Goal: Download file/media

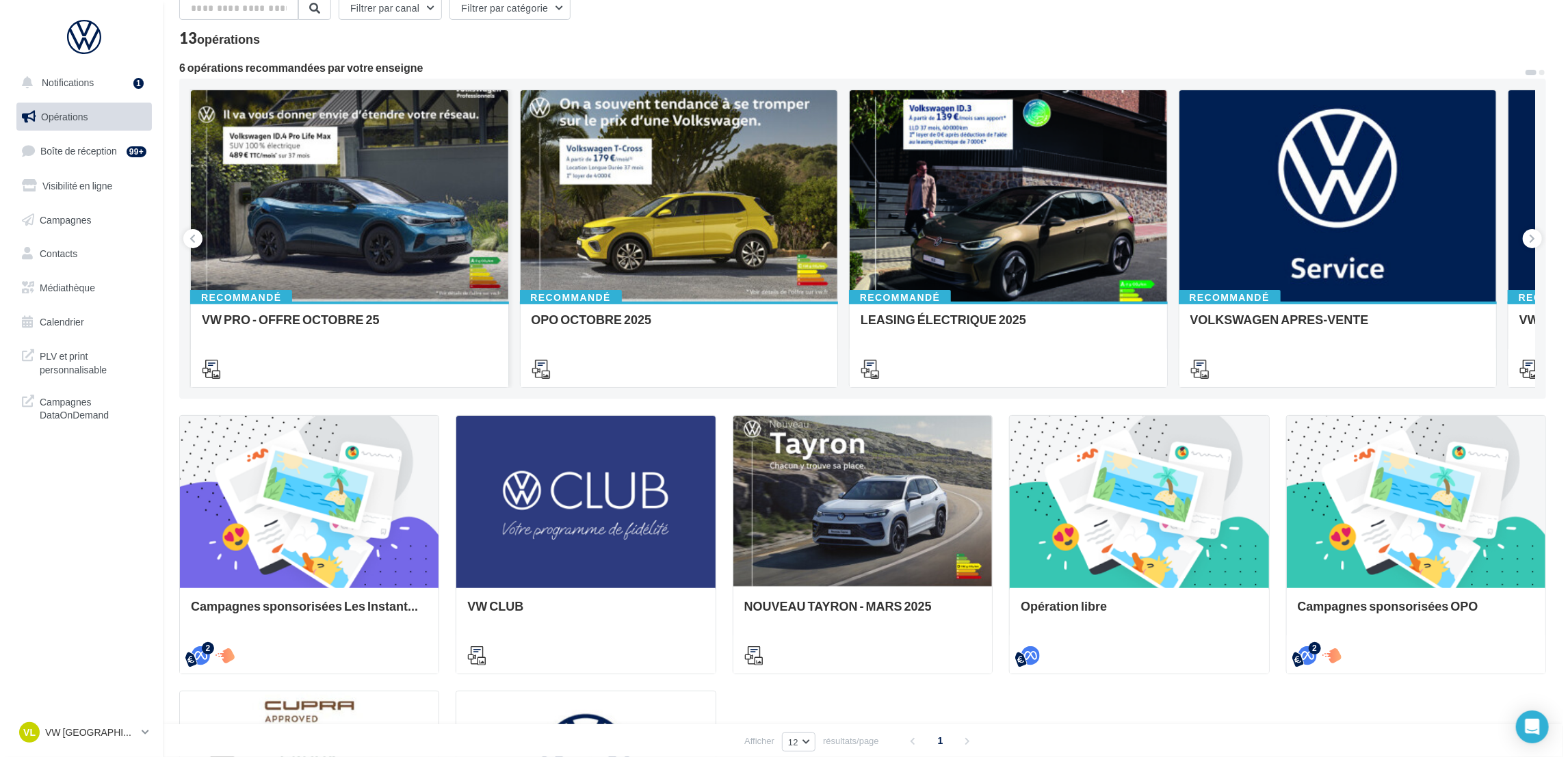
scroll to position [102, 0]
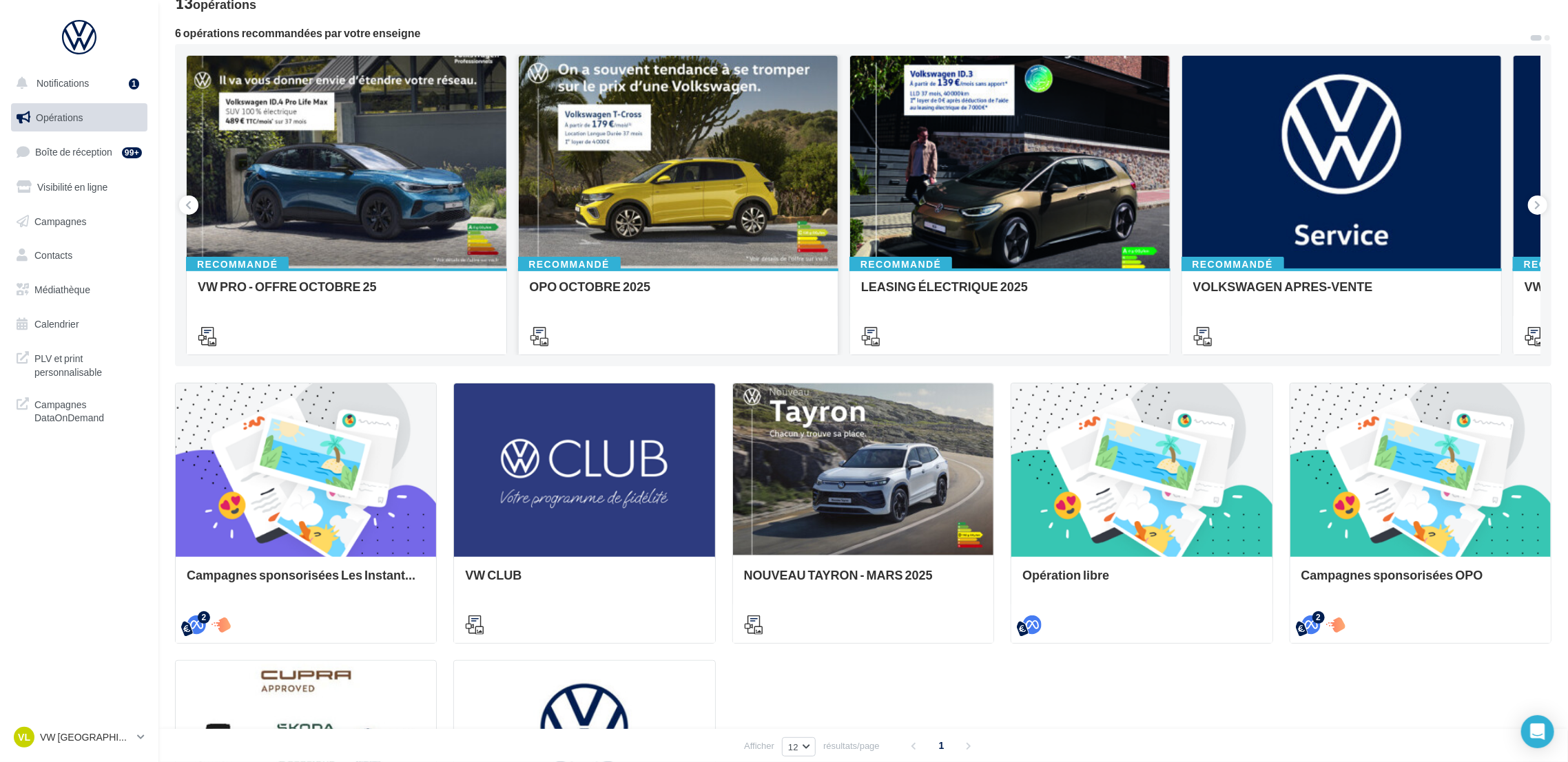
click at [544, 334] on icon at bounding box center [539, 336] width 19 height 19
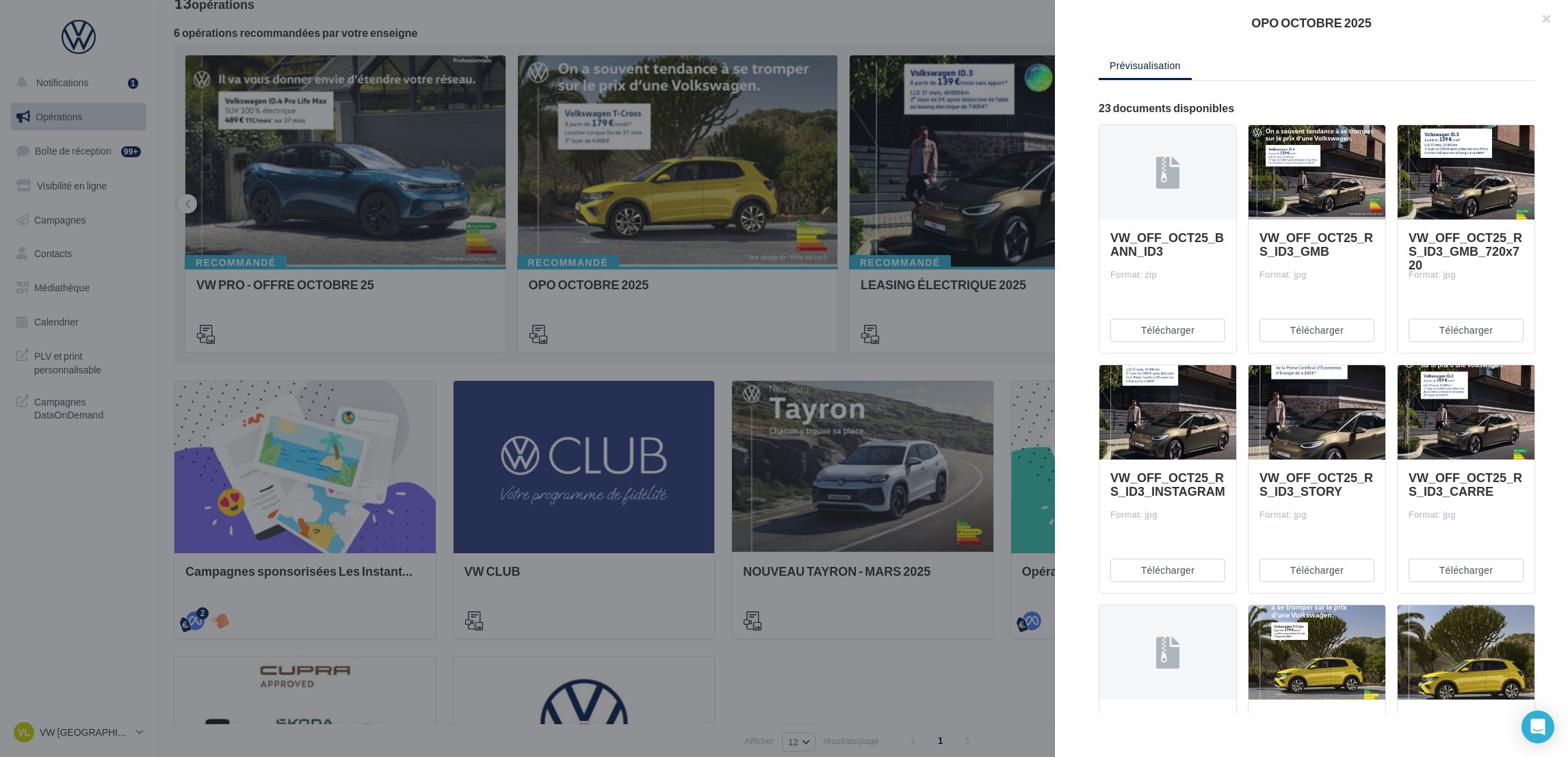
scroll to position [205, 0]
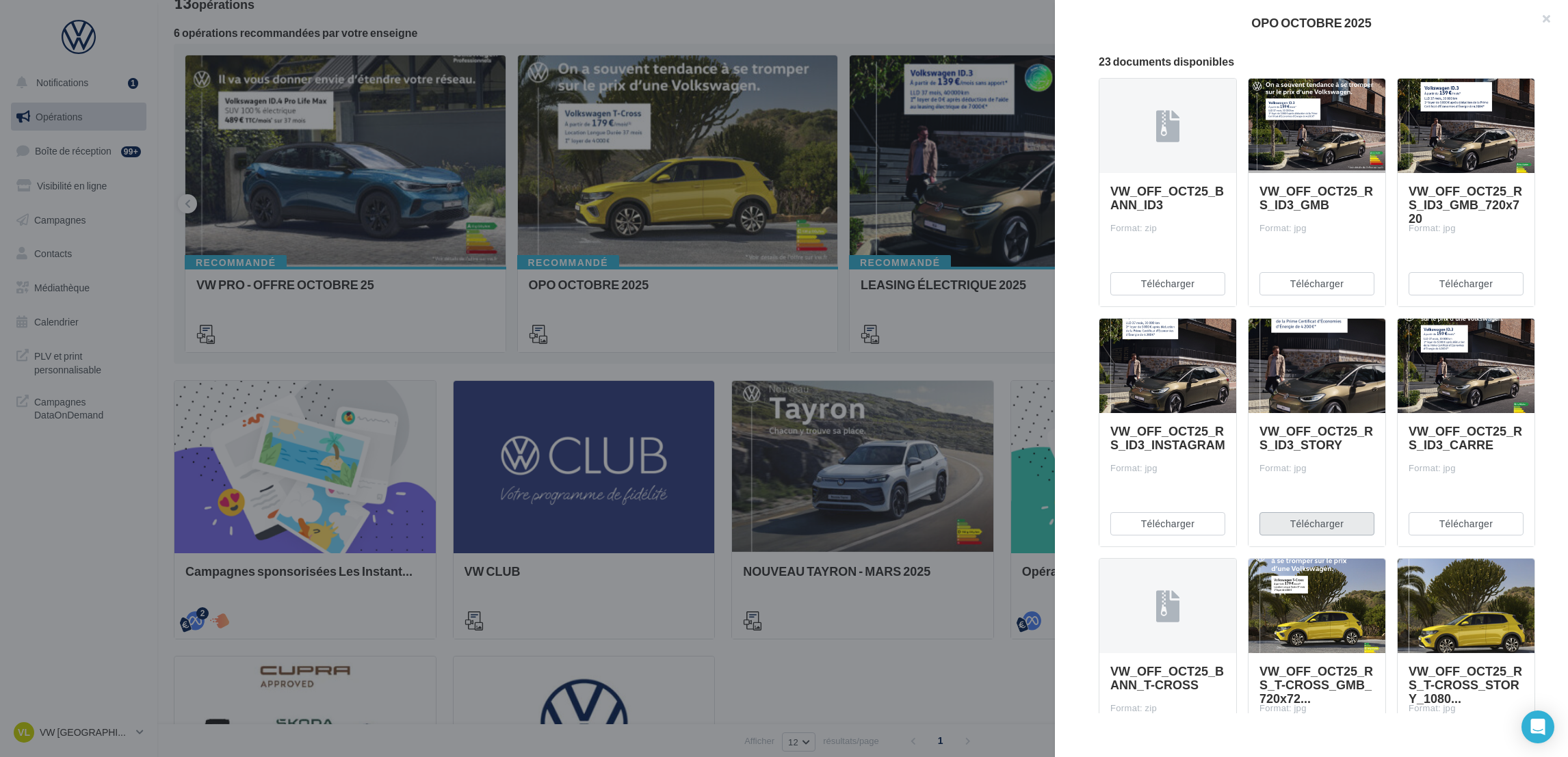
click at [1307, 519] on button "Télécharger" at bounding box center [1317, 524] width 115 height 23
click at [1458, 530] on button "Télécharger" at bounding box center [1466, 524] width 115 height 23
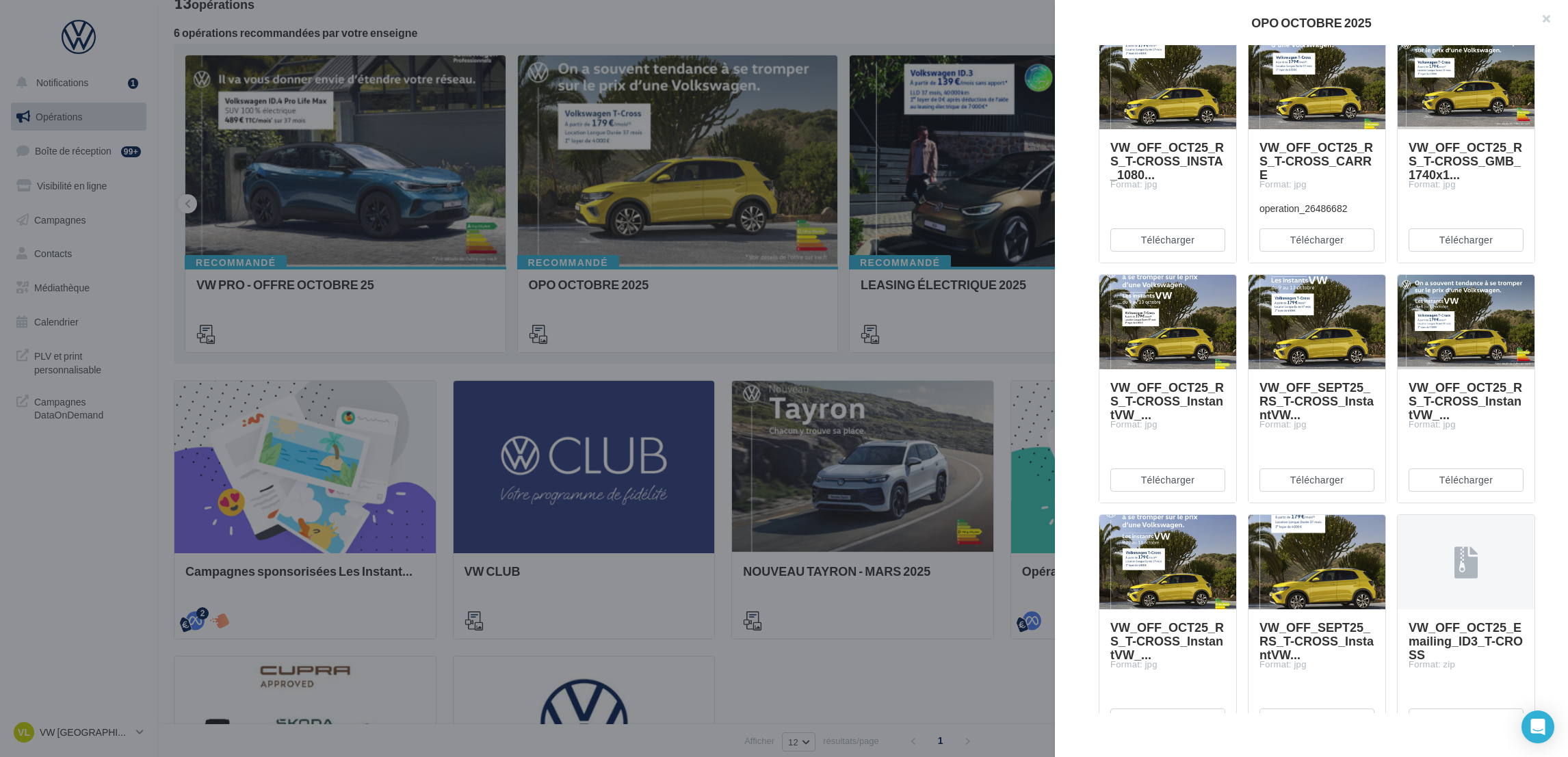
scroll to position [923, 0]
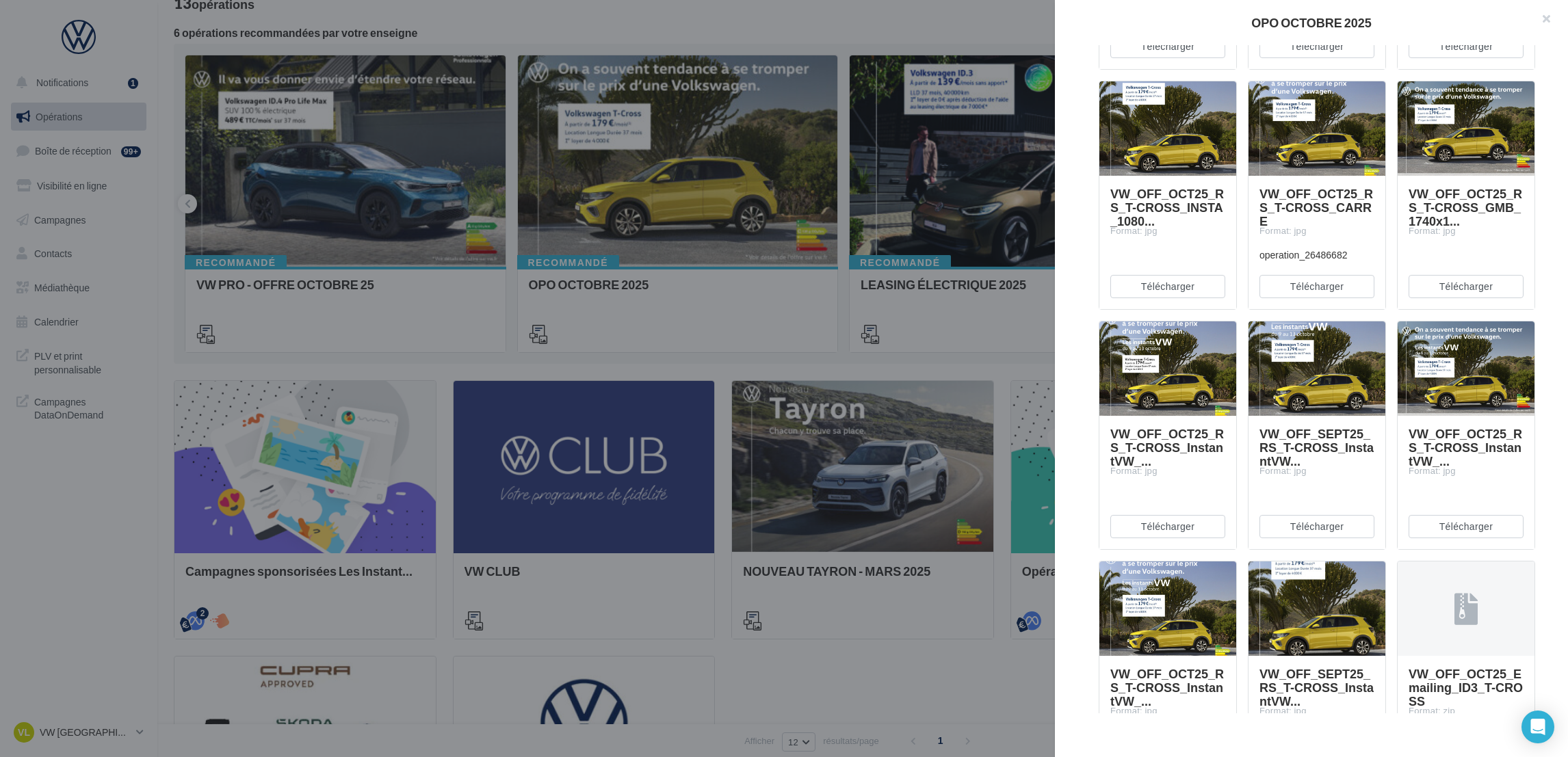
drag, startPoint x: 1545, startPoint y: 472, endPoint x: 1526, endPoint y: 480, distance: 20.6
click at [1527, 480] on div "Description Non renseignée Offre du mois VN OCTOBRE Document Documents liés à l…" at bounding box center [1317, 379] width 524 height 668
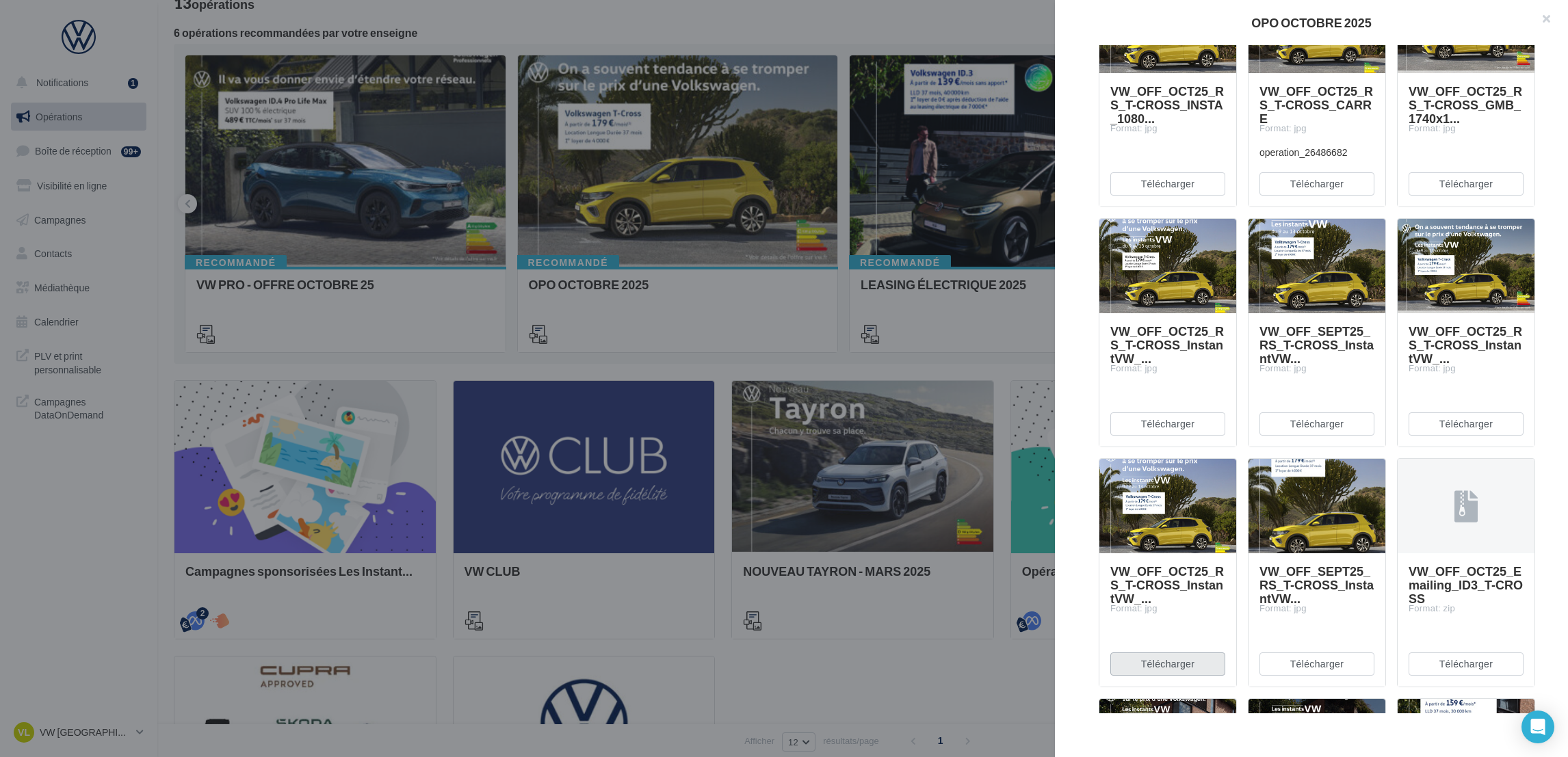
click at [1187, 658] on button "Télécharger" at bounding box center [1168, 664] width 115 height 23
click at [1544, 563] on div "Description Non renseignée Offre du mois VN OCTOBRE Document Documents liés à l…" at bounding box center [1317, 379] width 524 height 668
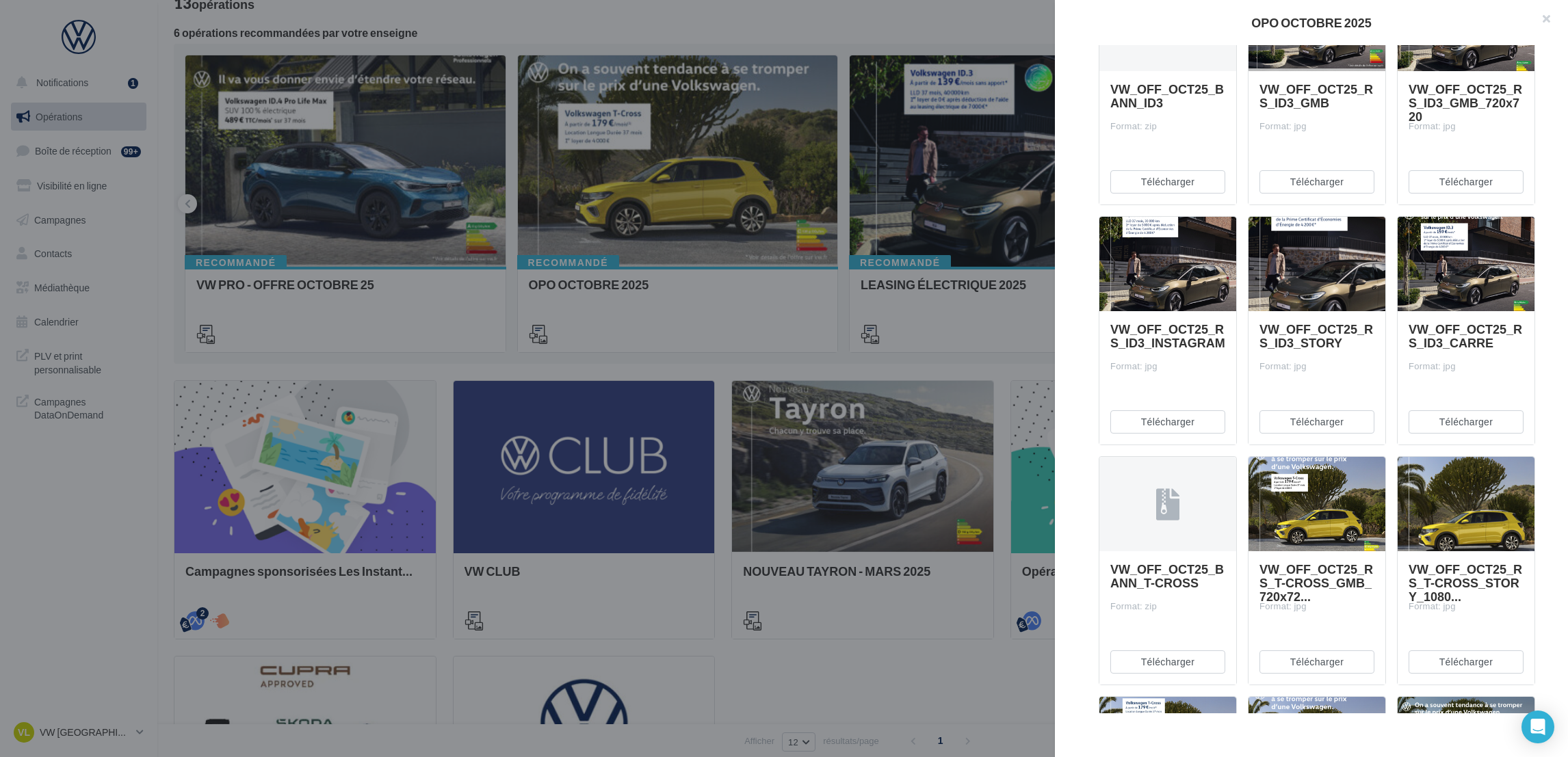
scroll to position [267, 0]
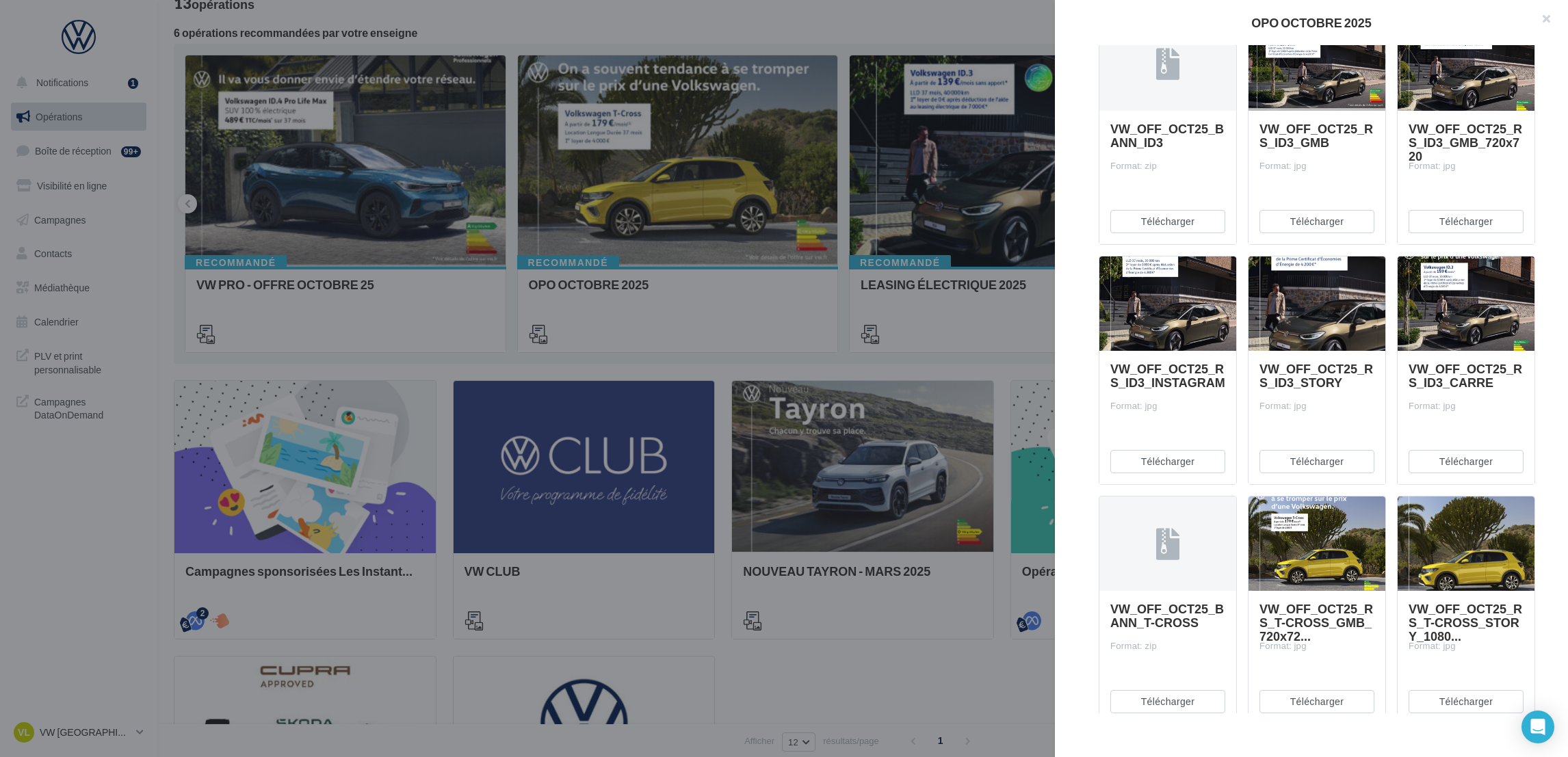
click at [1333, 304] on div at bounding box center [1317, 304] width 137 height 96
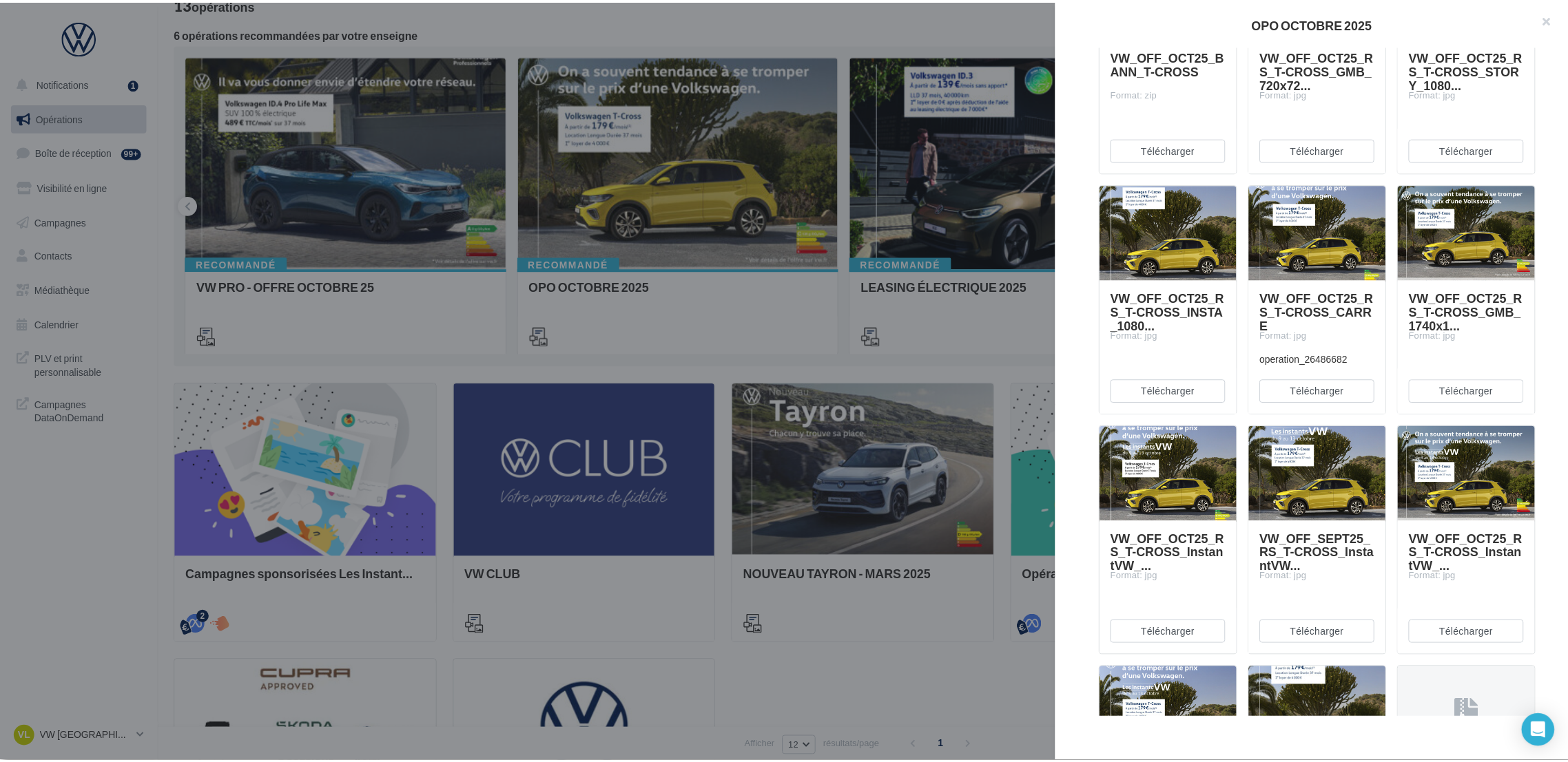
scroll to position [1509, 0]
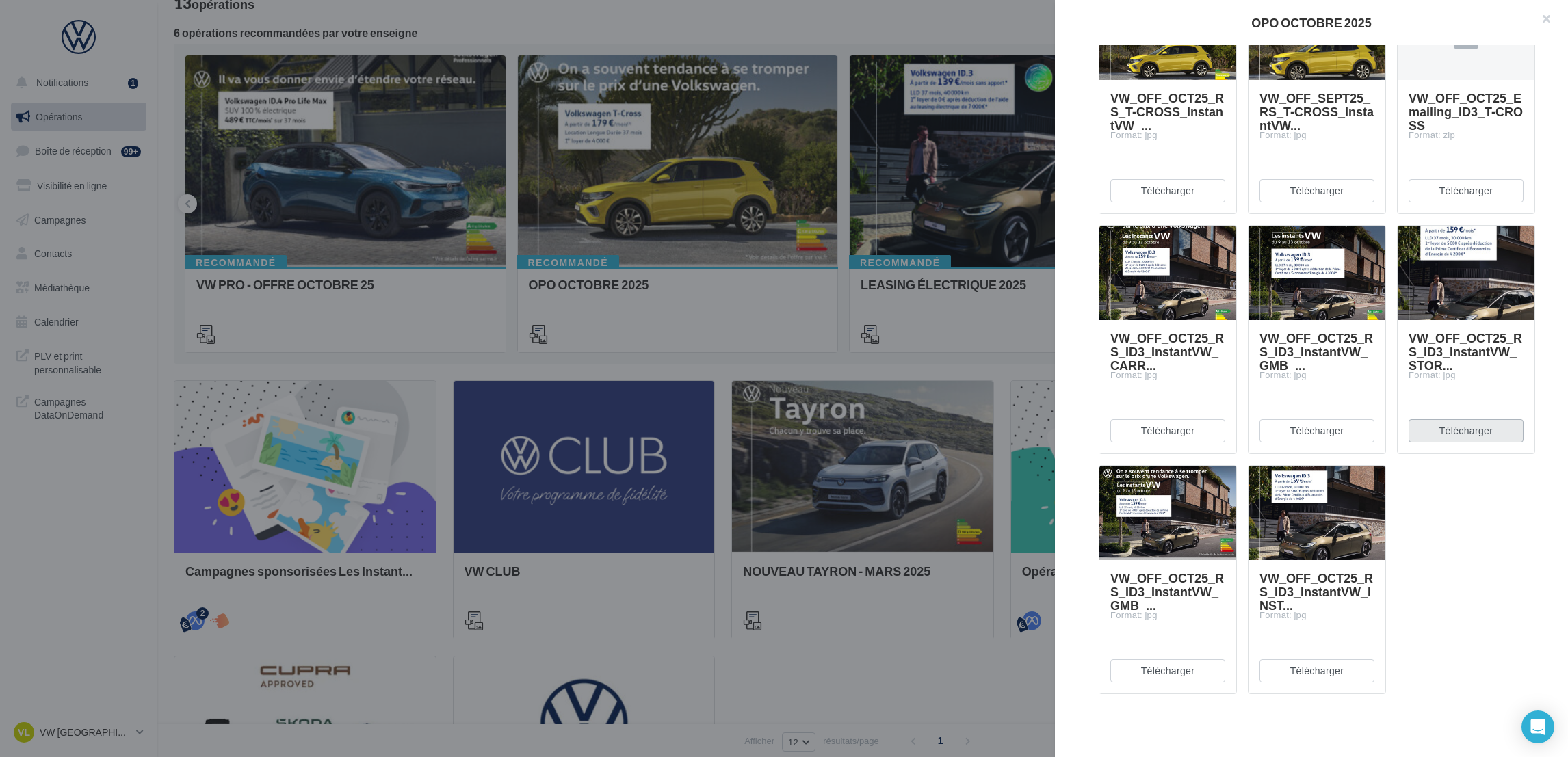
click at [1450, 426] on button "Télécharger" at bounding box center [1466, 431] width 115 height 23
click at [1176, 421] on button "Télécharger" at bounding box center [1168, 431] width 115 height 23
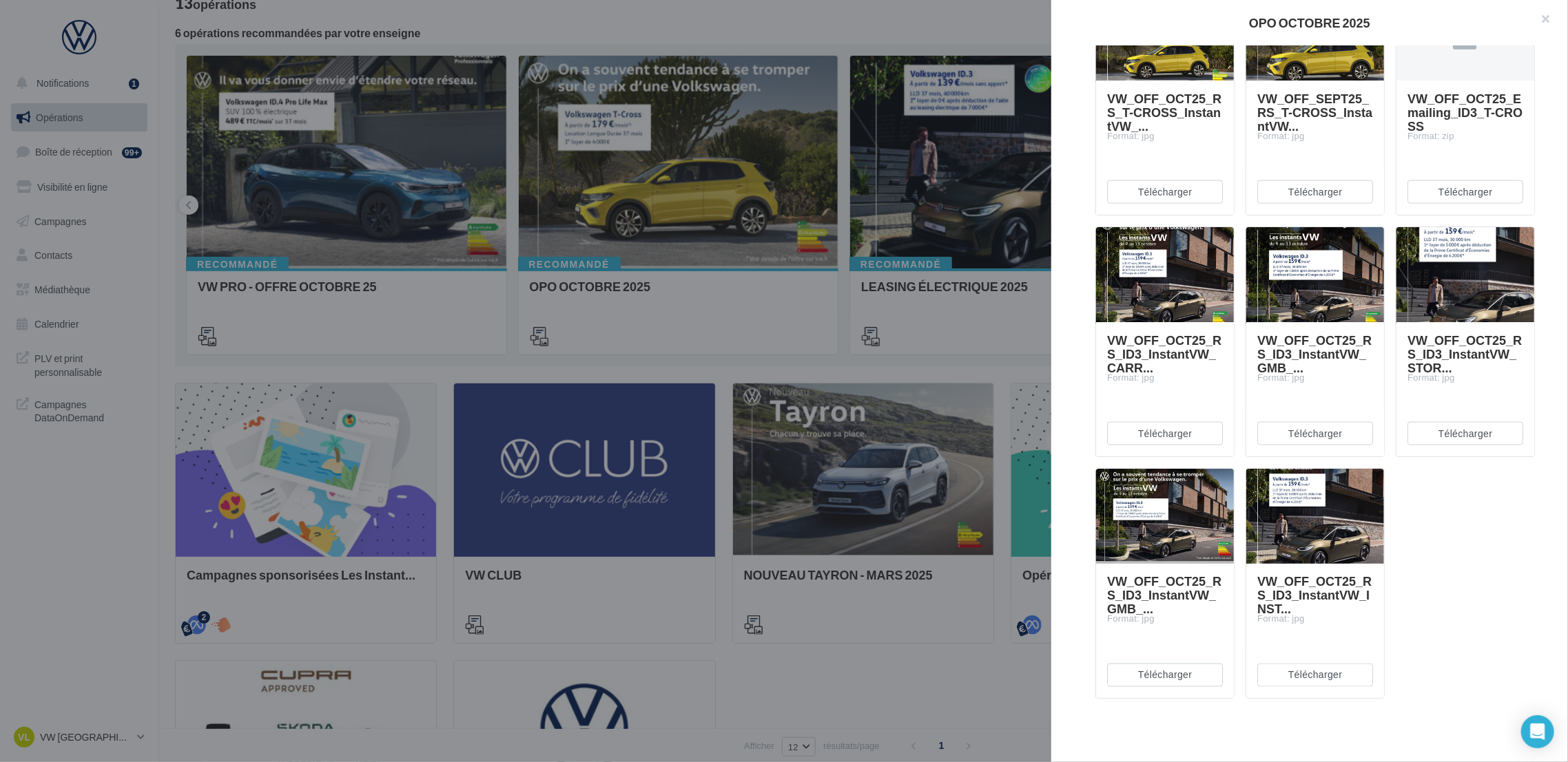
click at [982, 351] on div at bounding box center [784, 381] width 1568 height 762
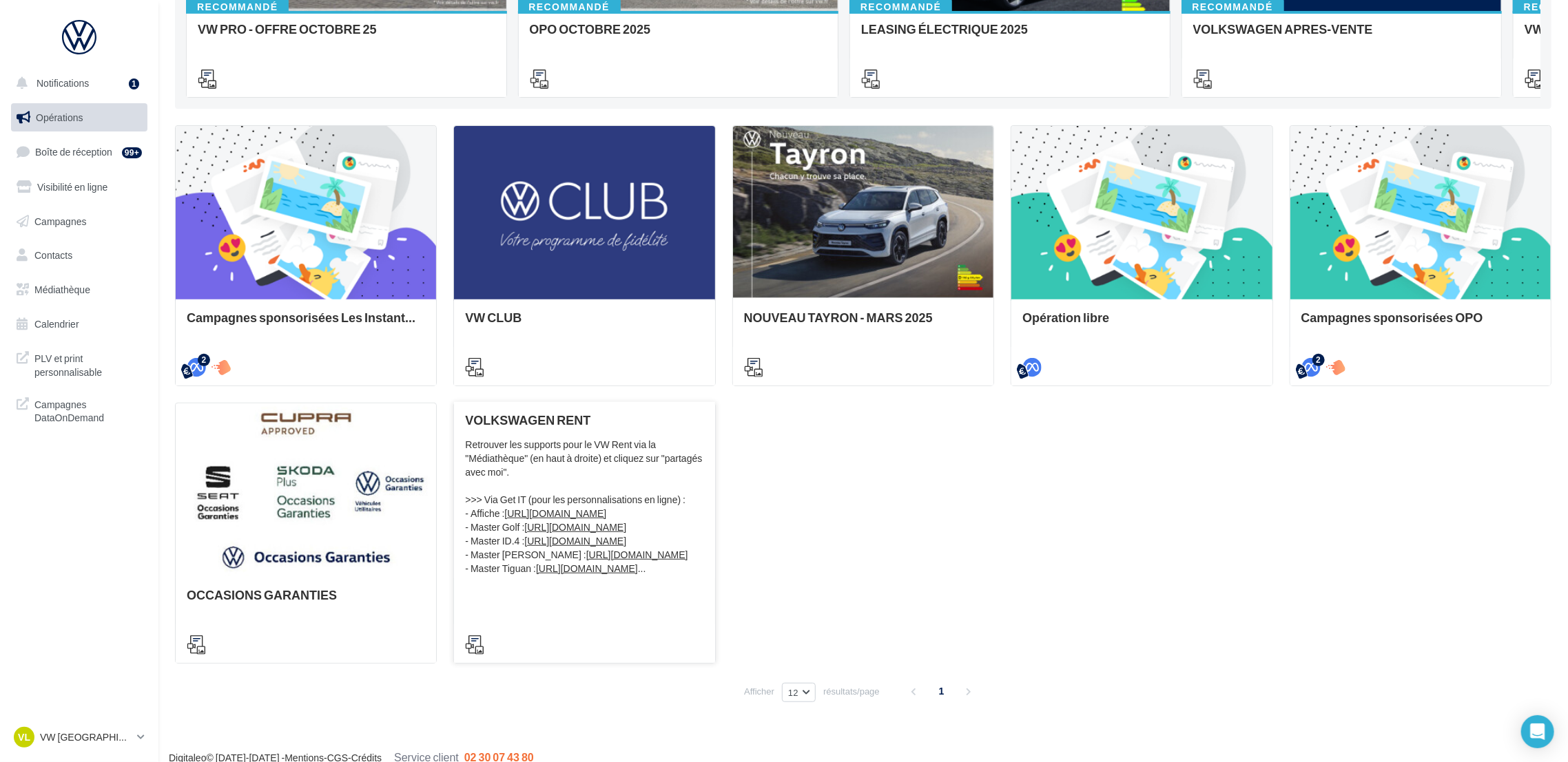
scroll to position [376, 0]
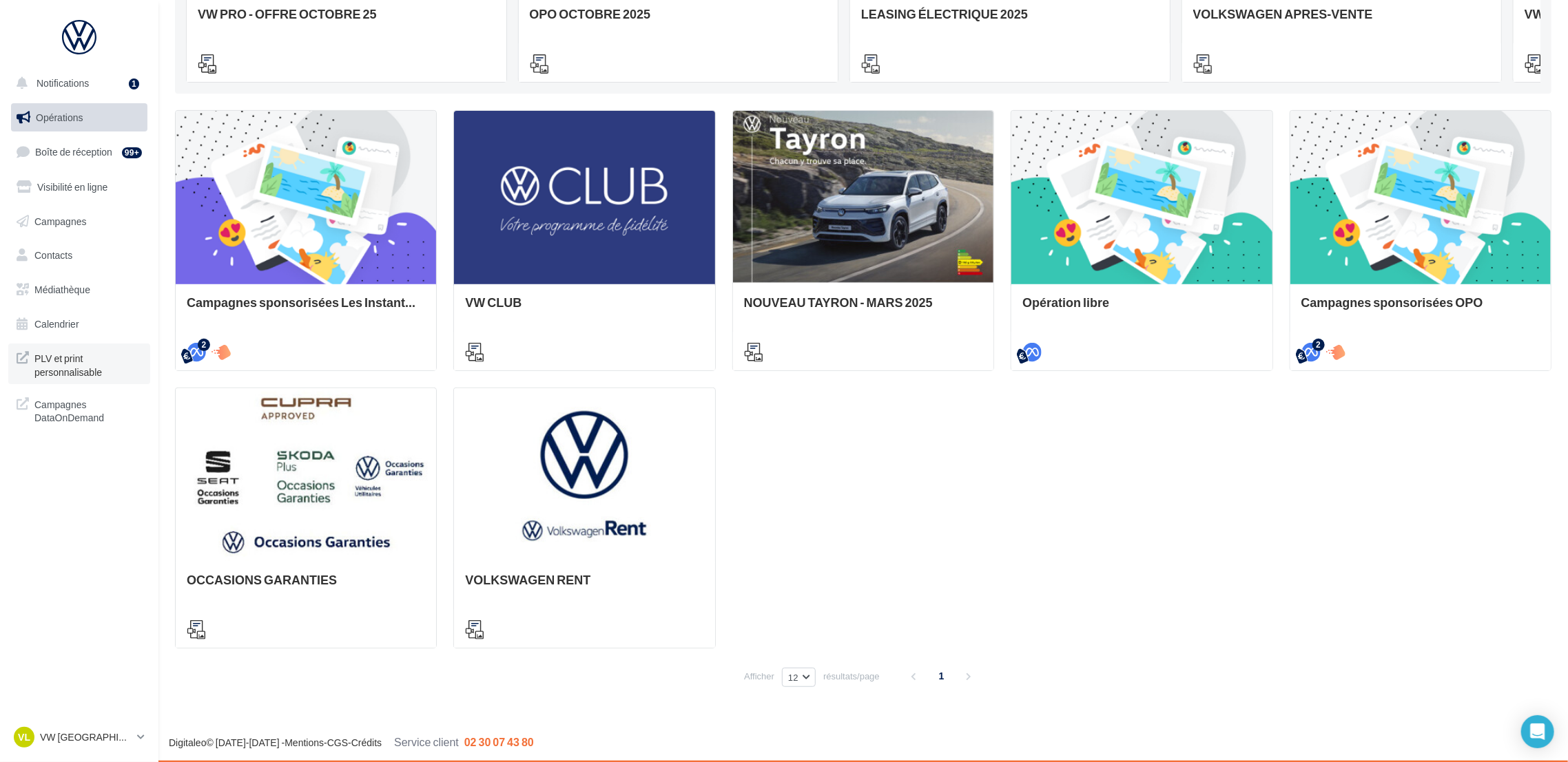
click at [70, 380] on link "PLV et print personnalisable" at bounding box center [79, 364] width 142 height 41
click at [130, 740] on p "VW [GEOGRAPHIC_DATA]" at bounding box center [86, 737] width 91 height 14
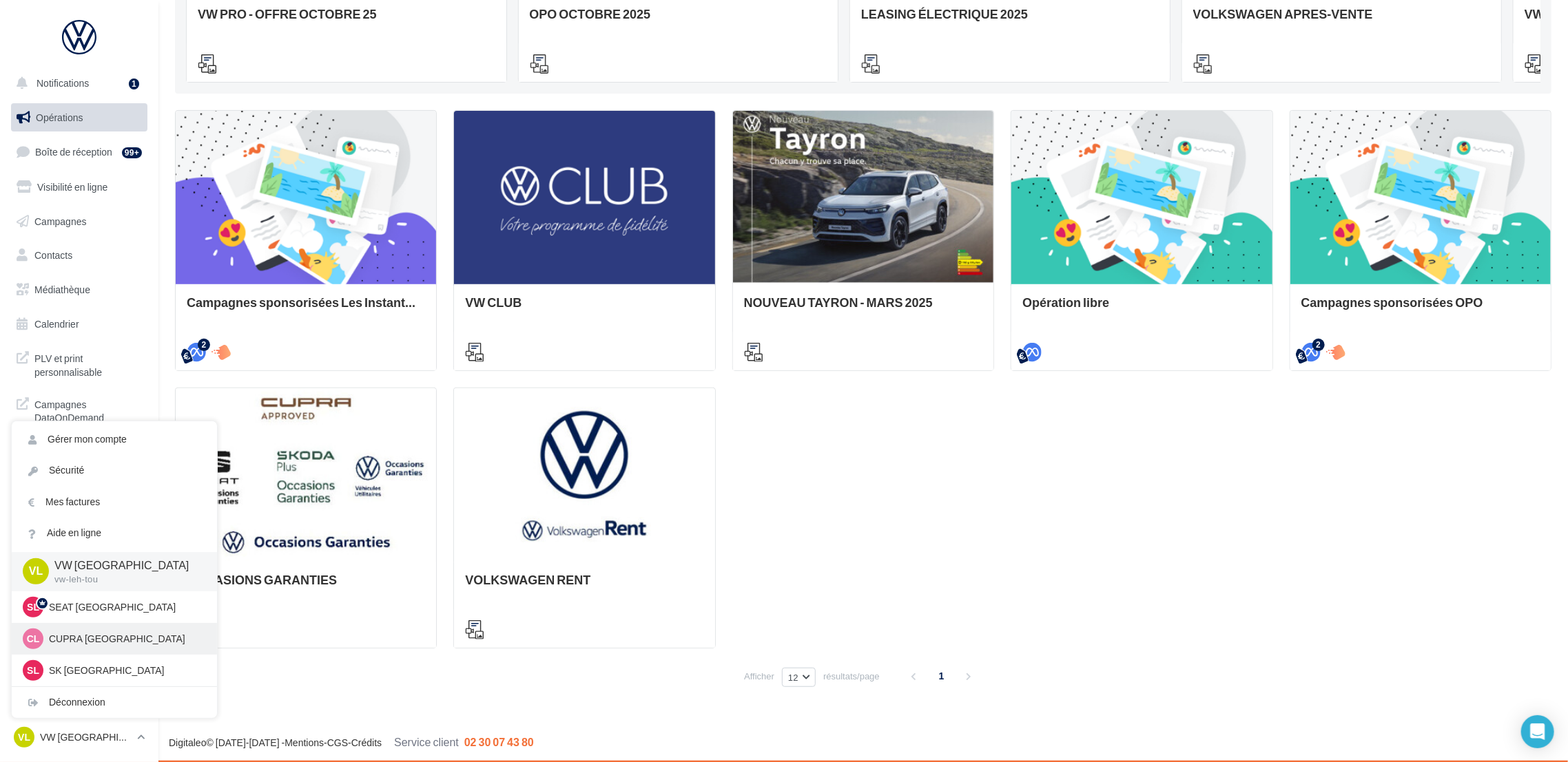
click at [138, 627] on div "CL CUPRA LE HAVRE cupra_lehavre" at bounding box center [114, 638] width 206 height 31
click at [139, 638] on p "CUPRA [GEOGRAPHIC_DATA]" at bounding box center [124, 638] width 151 height 14
